Goal: Find contact information: Find contact information

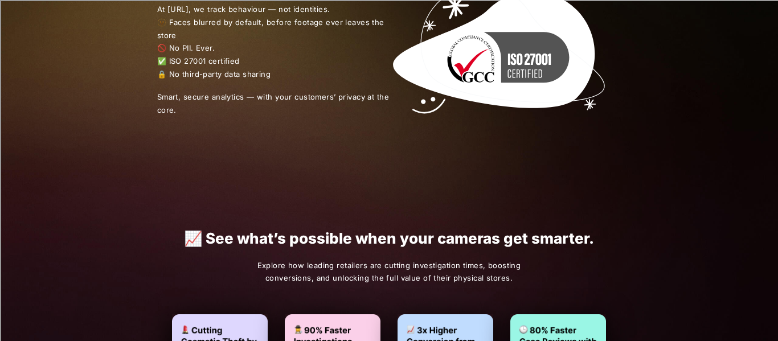
scroll to position [2213, 0]
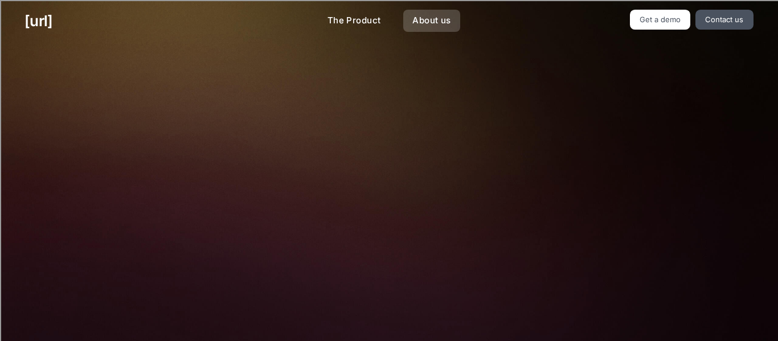
click at [442, 18] on link "About us" at bounding box center [431, 21] width 56 height 22
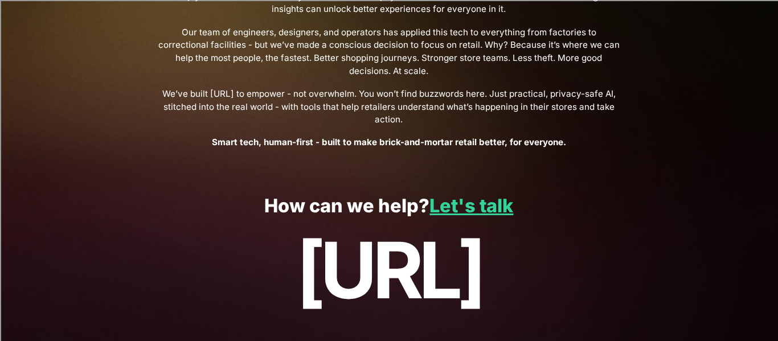
scroll to position [484, 0]
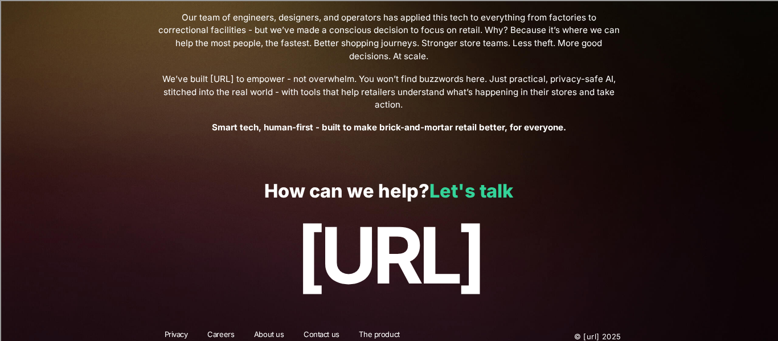
click at [484, 180] on link "Let's talk" at bounding box center [471, 191] width 84 height 22
